Goal: Information Seeking & Learning: Learn about a topic

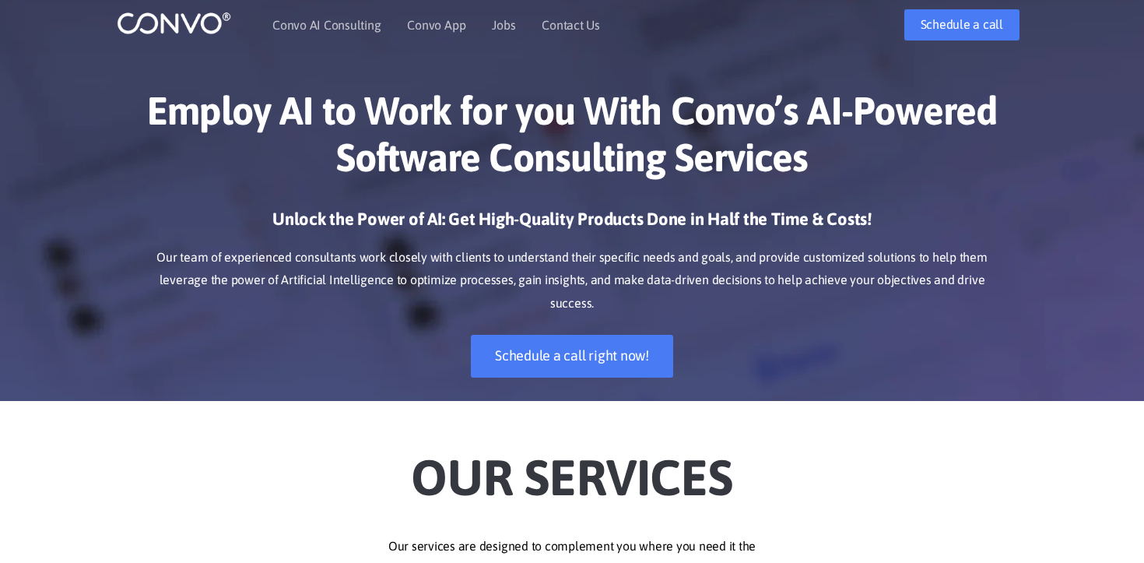
scroll to position [19, 0]
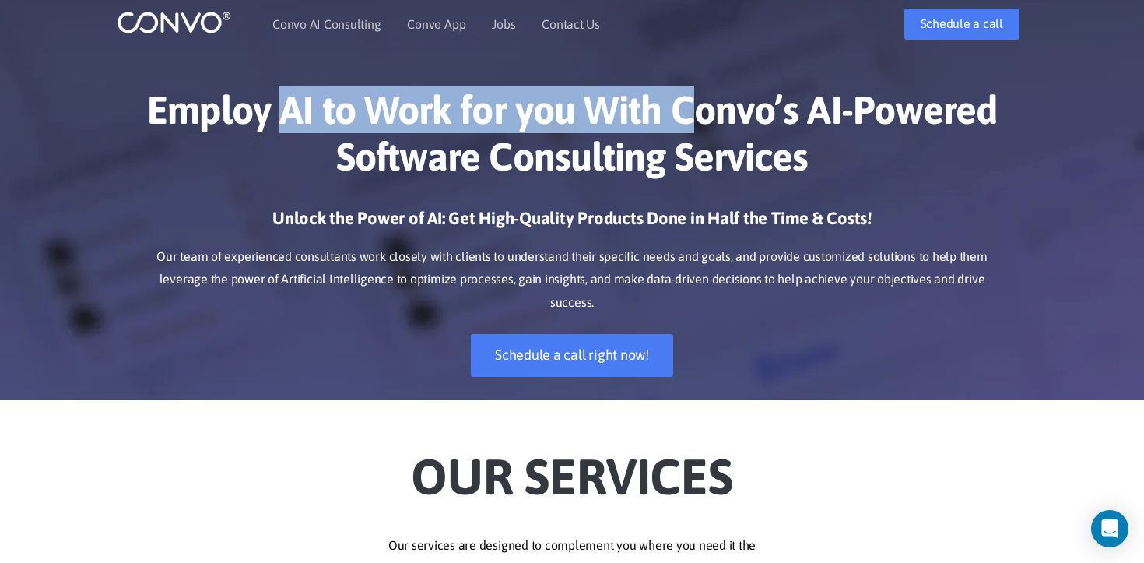
drag, startPoint x: 282, startPoint y: 109, endPoint x: 688, endPoint y: 128, distance: 406.7
click at [688, 128] on h1 "Employ AI to Work for you With Convo’s AI-Powered Software Consulting Services" at bounding box center [572, 138] width 864 height 105
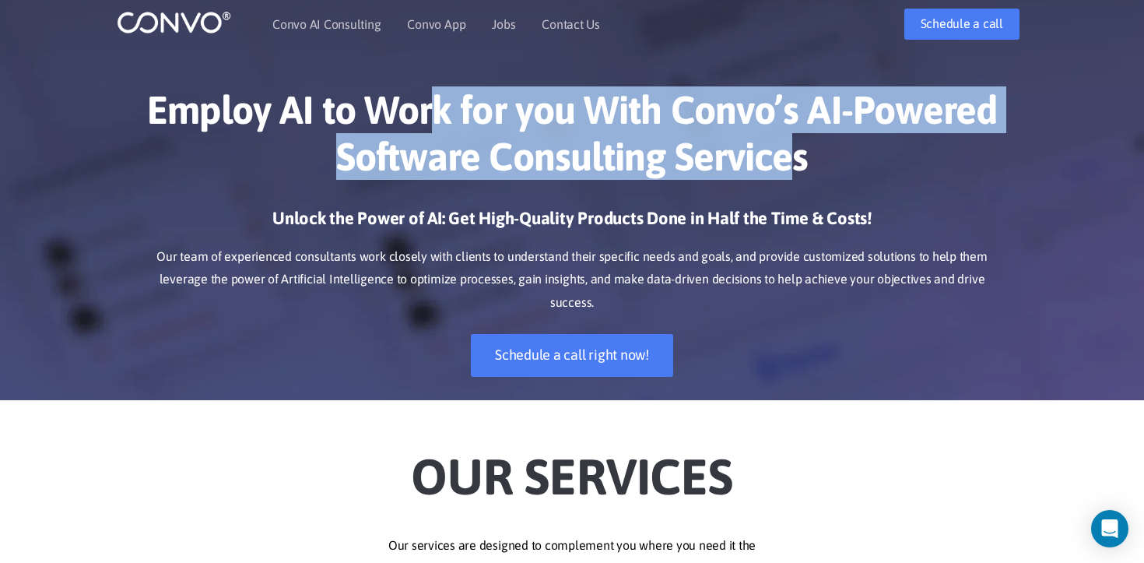
drag, startPoint x: 800, startPoint y: 147, endPoint x: 436, endPoint y: 107, distance: 366.4
click at [437, 107] on h1 "Employ AI to Work for you With Convo’s AI-Powered Software Consulting Services" at bounding box center [572, 138] width 864 height 105
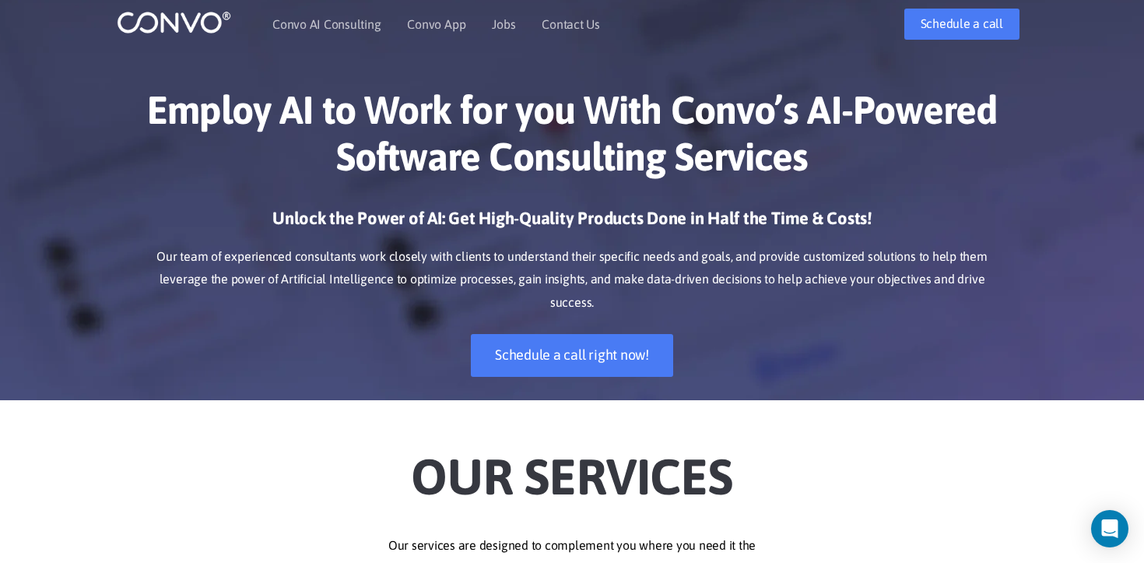
click at [181, 107] on h1 "Employ AI to Work for you With Convo’s AI-Powered Software Consulting Services" at bounding box center [572, 138] width 864 height 105
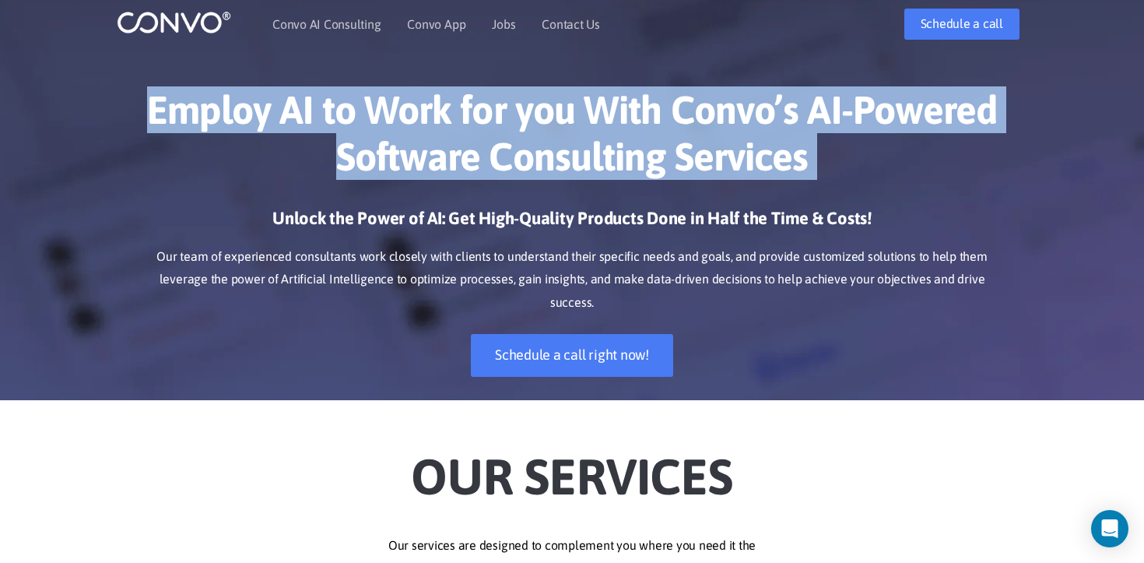
click at [181, 107] on h1 "Employ AI to Work for you With Convo’s AI-Powered Software Consulting Services" at bounding box center [572, 138] width 864 height 105
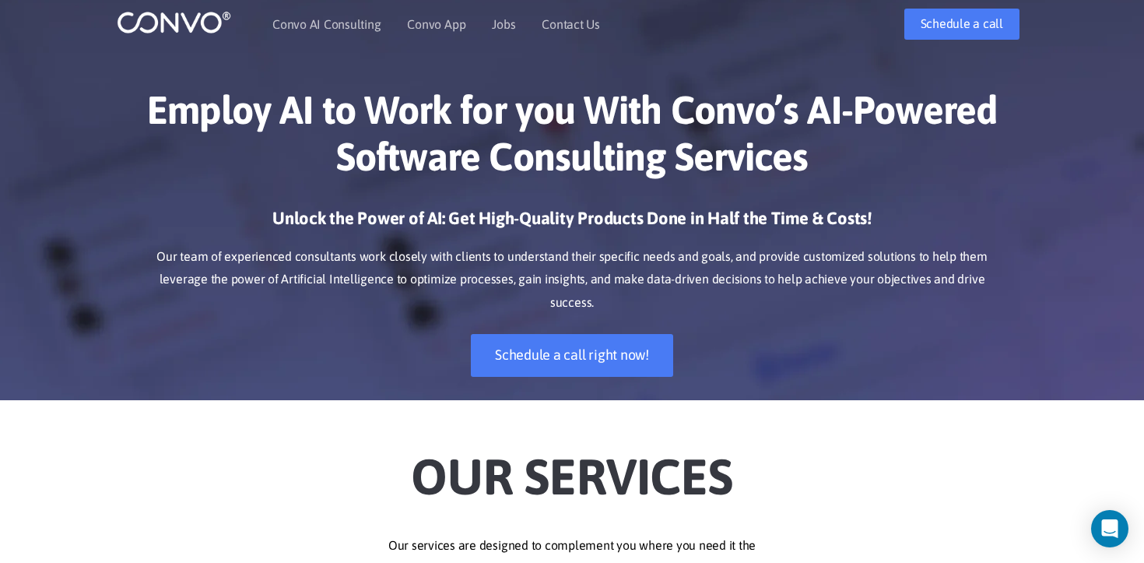
click at [337, 328] on div "Unlock the Power of AI: Get High-Quality Products Done in Half the Time & Costs…" at bounding box center [572, 303] width 864 height 193
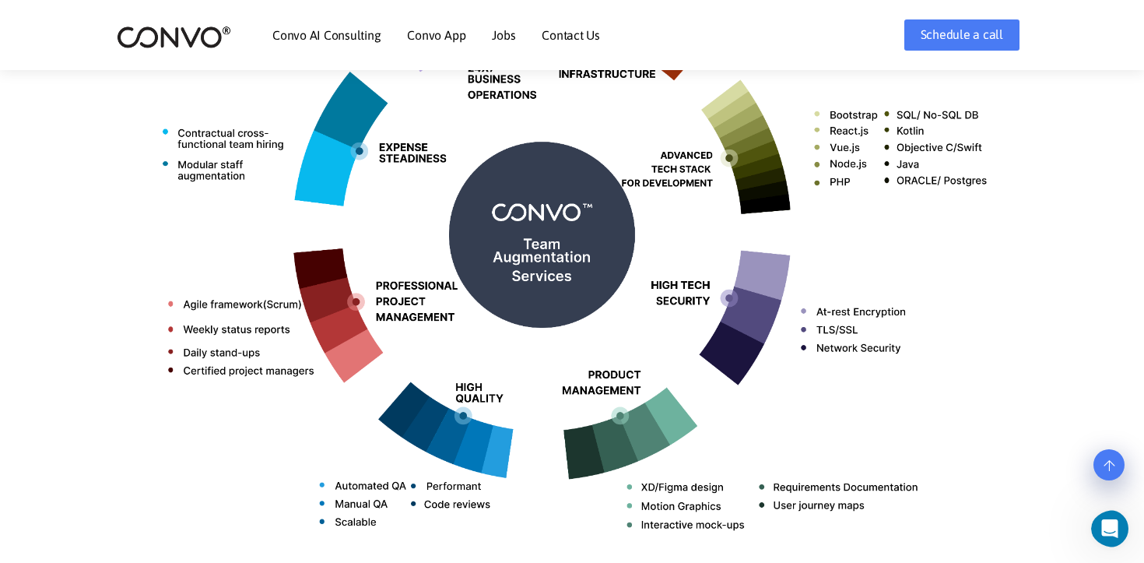
scroll to position [713, 0]
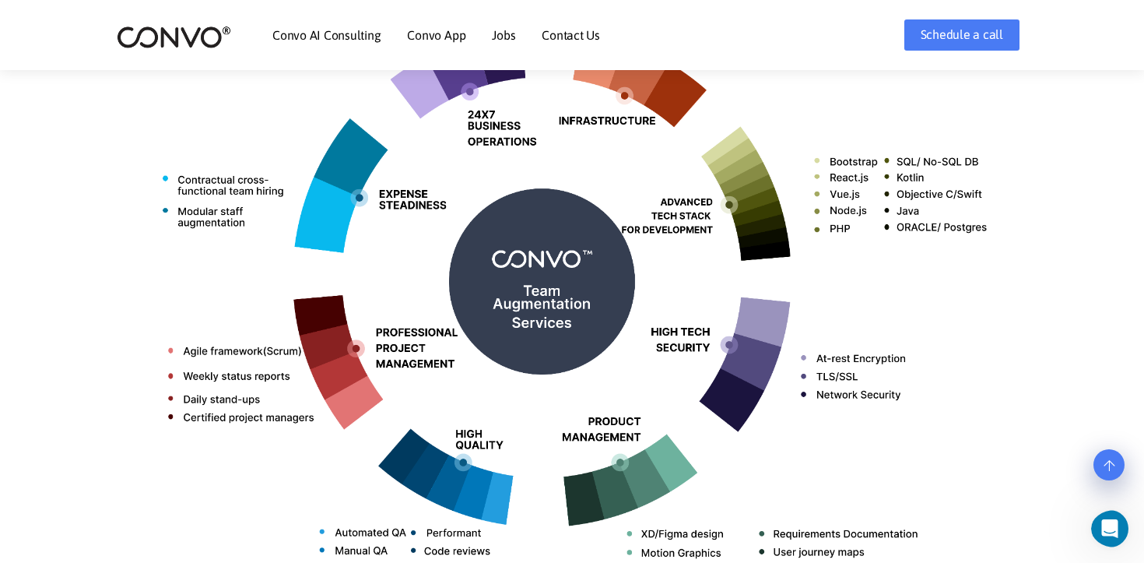
drag, startPoint x: 661, startPoint y: 458, endPoint x: 123, endPoint y: 0, distance: 706.1
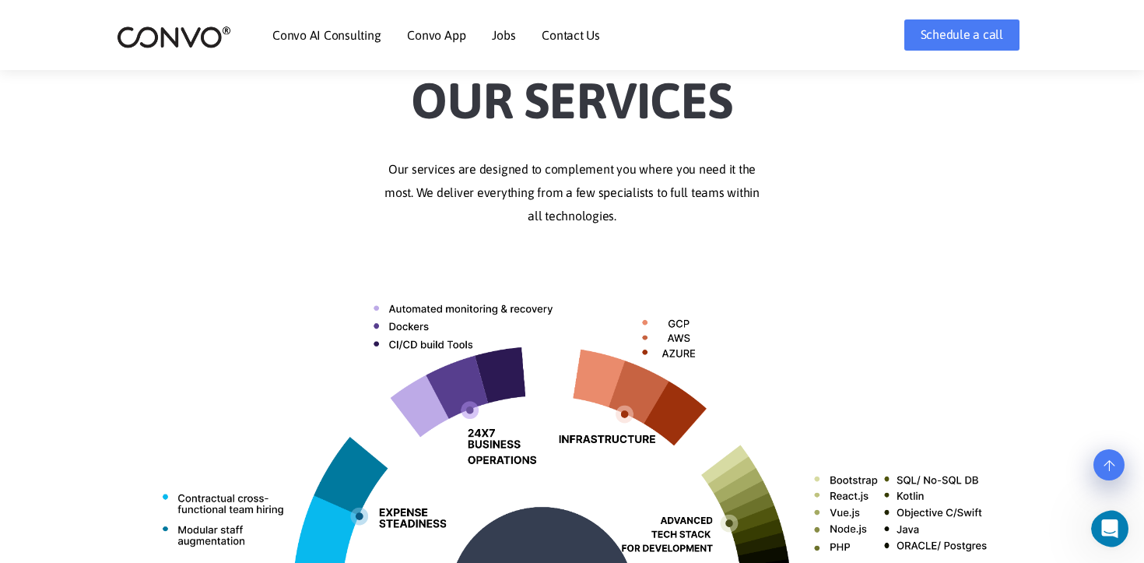
scroll to position [387, 0]
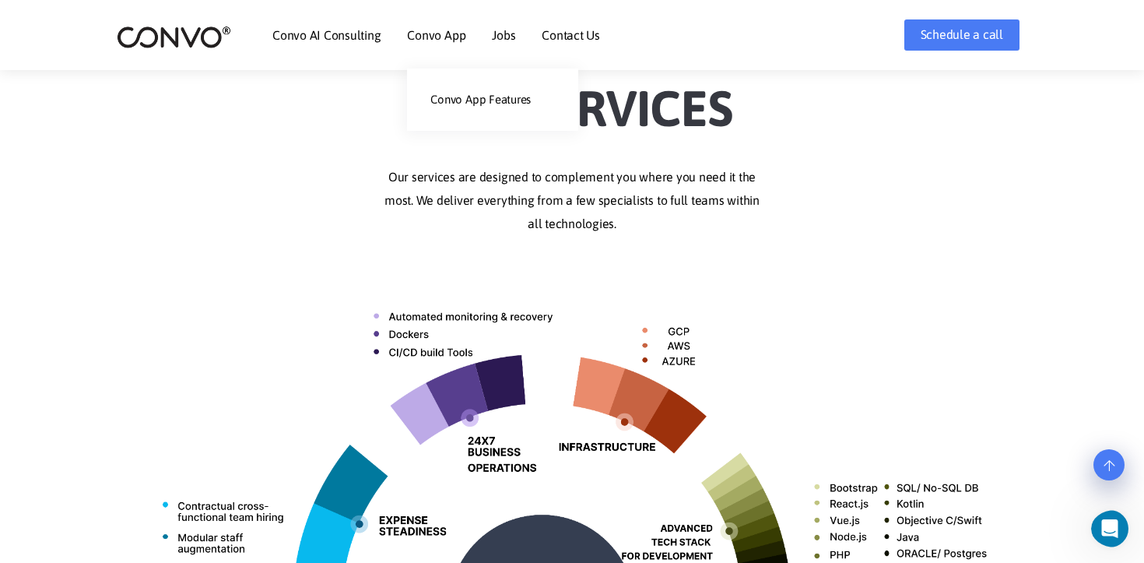
click at [437, 45] on li "Convo App Convo App Features" at bounding box center [436, 35] width 58 height 67
